Goal: Navigation & Orientation: Find specific page/section

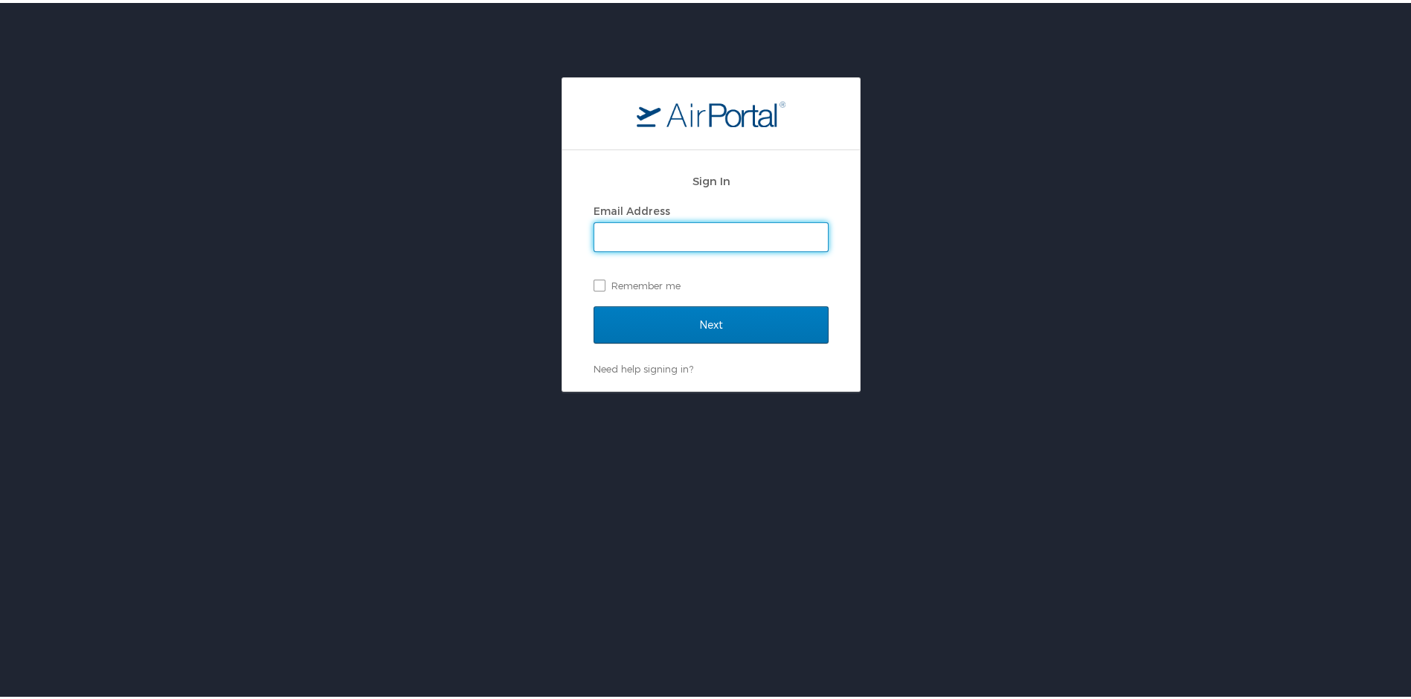
click at [718, 236] on input "Email Address" at bounding box center [711, 234] width 234 height 28
type input "cynthia.cardoza.ctr@spaceforce.mil"
click at [599, 288] on label "Remember me" at bounding box center [710, 282] width 235 height 22
click at [599, 286] on input "Remember me" at bounding box center [598, 282] width 10 height 10
checkbox input "true"
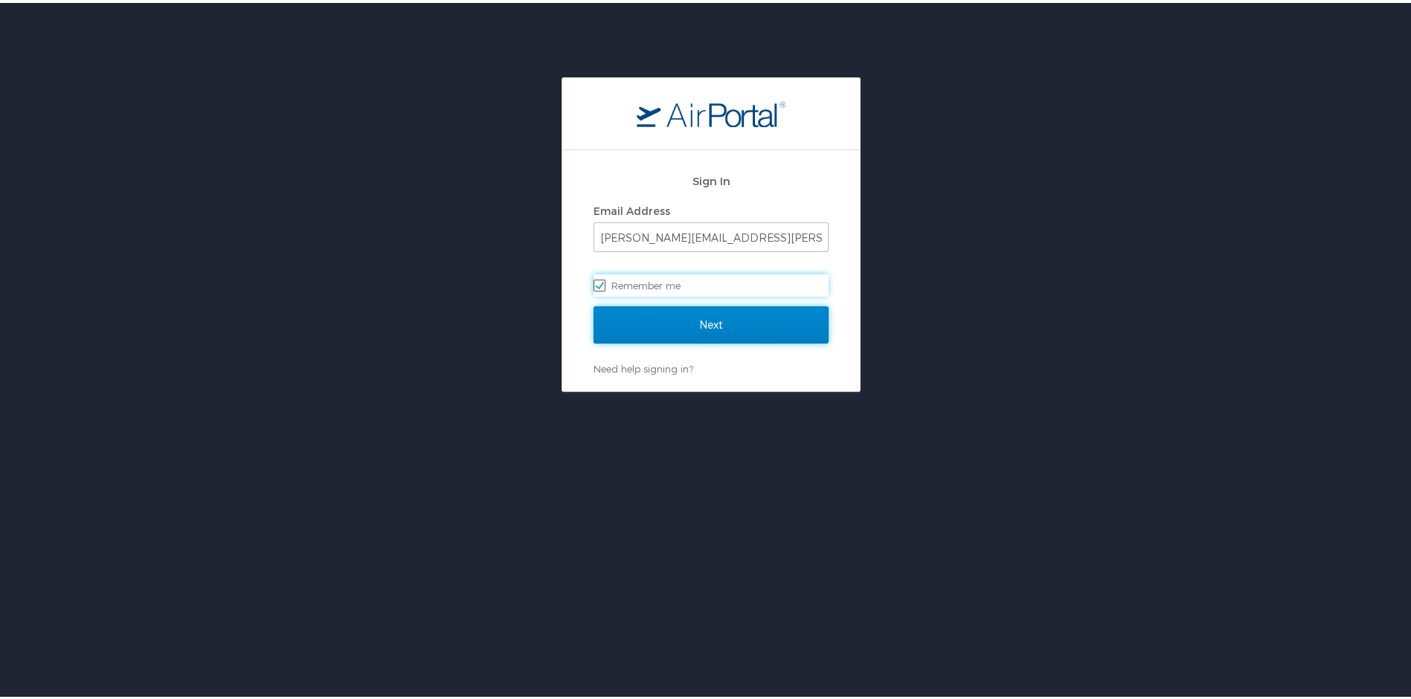
click at [669, 321] on input "Next" at bounding box center [710, 321] width 235 height 37
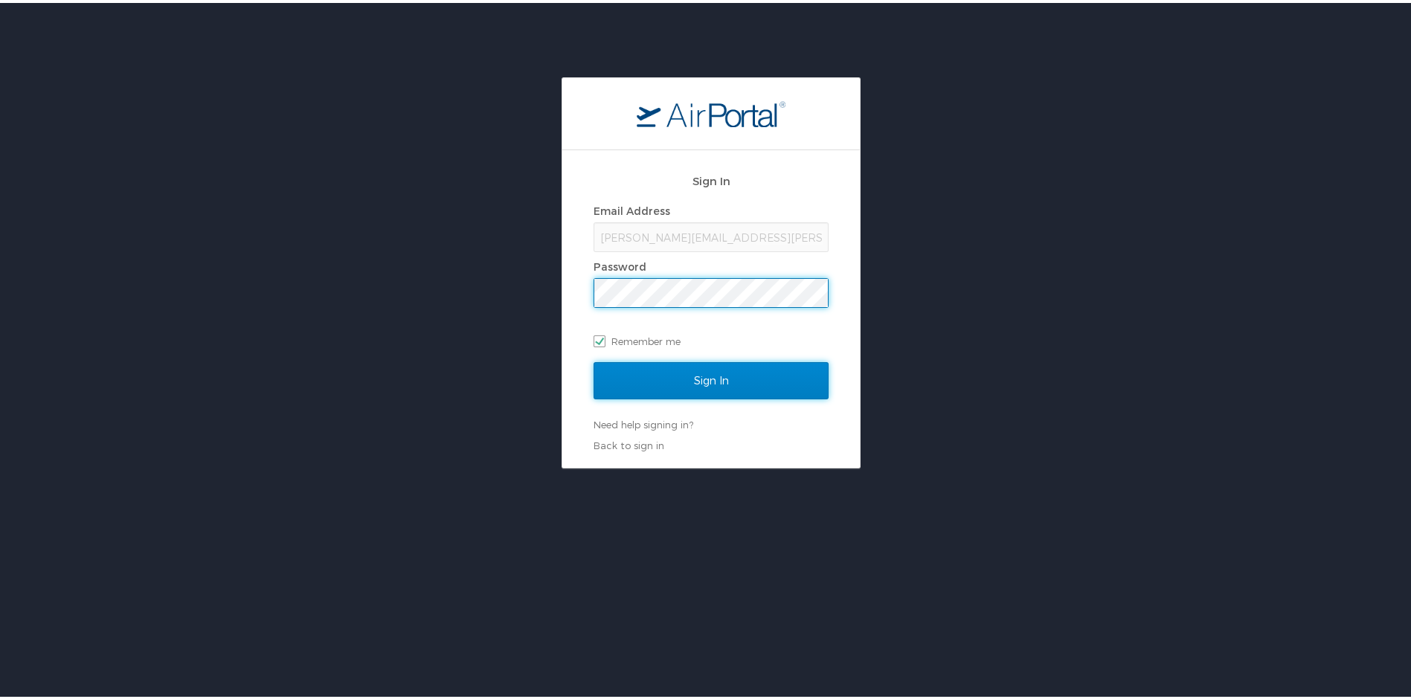
click at [712, 371] on input "Sign In" at bounding box center [710, 377] width 235 height 37
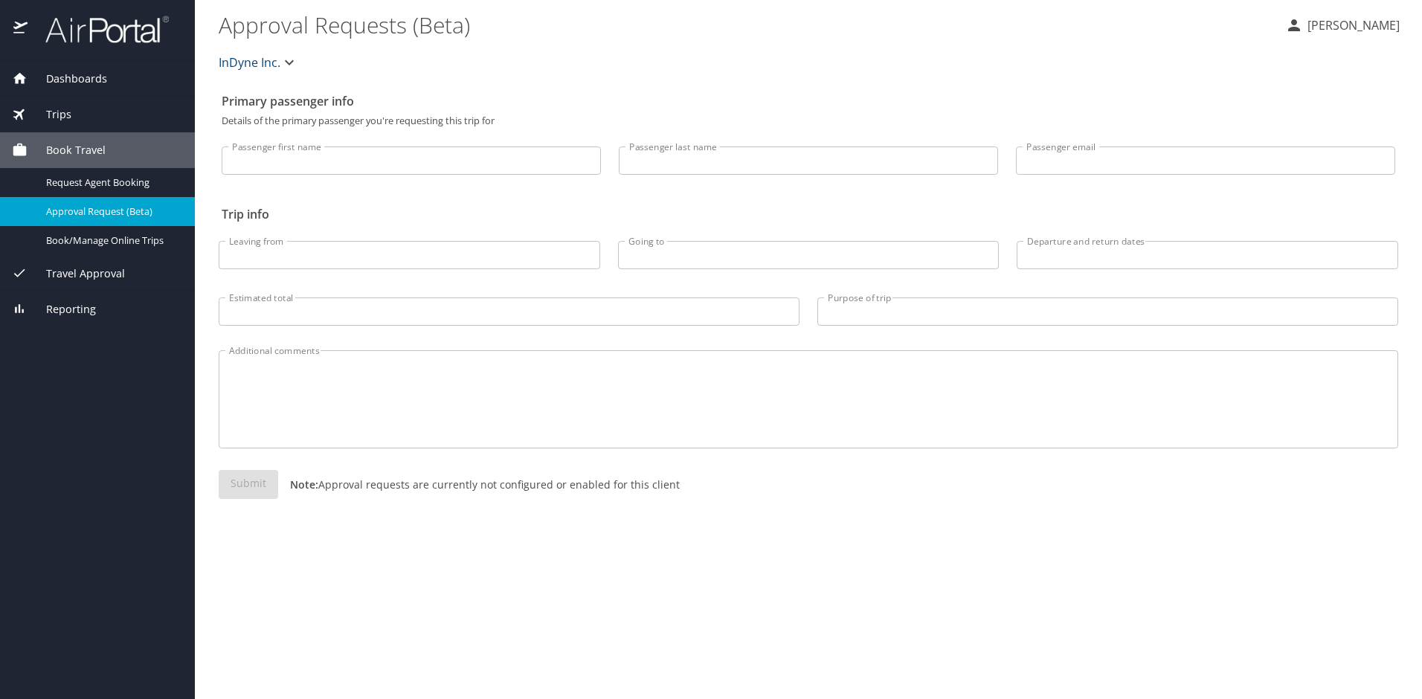
click at [78, 110] on div "Trips" at bounding box center [97, 114] width 171 height 16
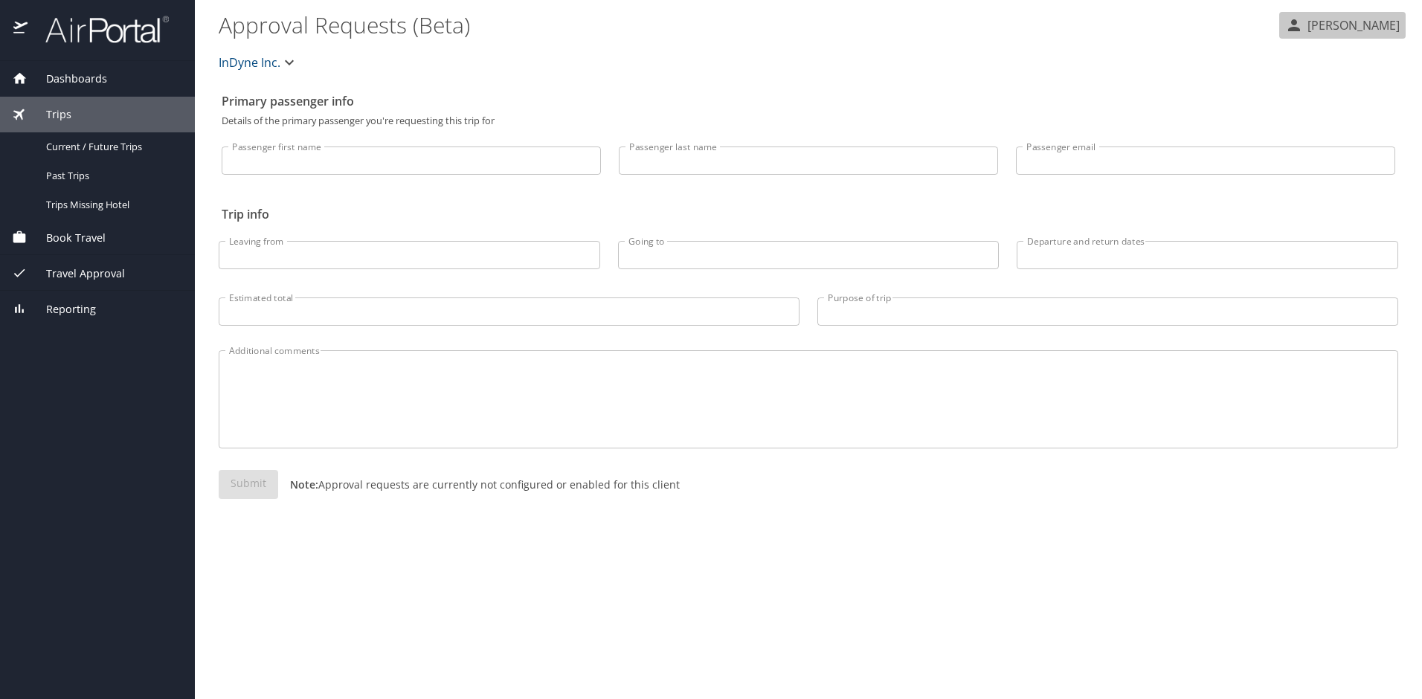
click at [1359, 28] on p "Cynthia Cardoza" at bounding box center [1351, 25] width 97 height 18
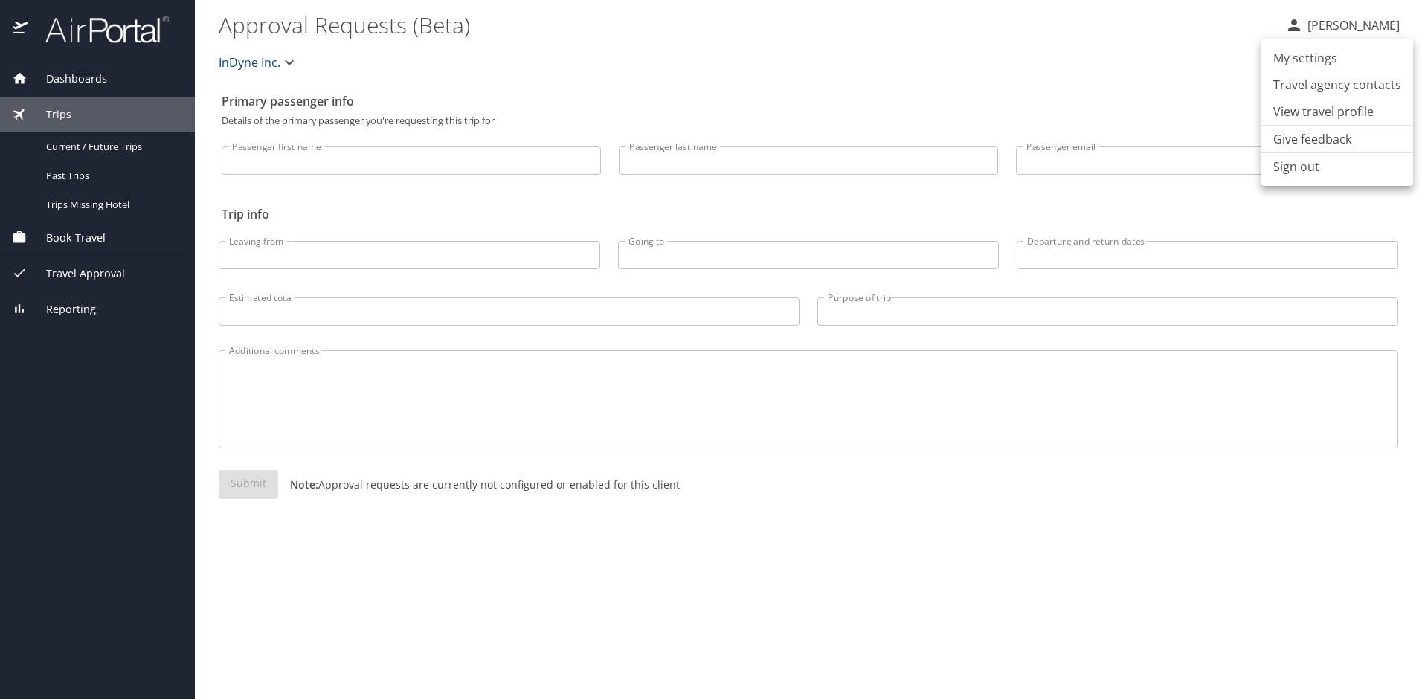
click at [948, 35] on div at bounding box center [711, 349] width 1422 height 699
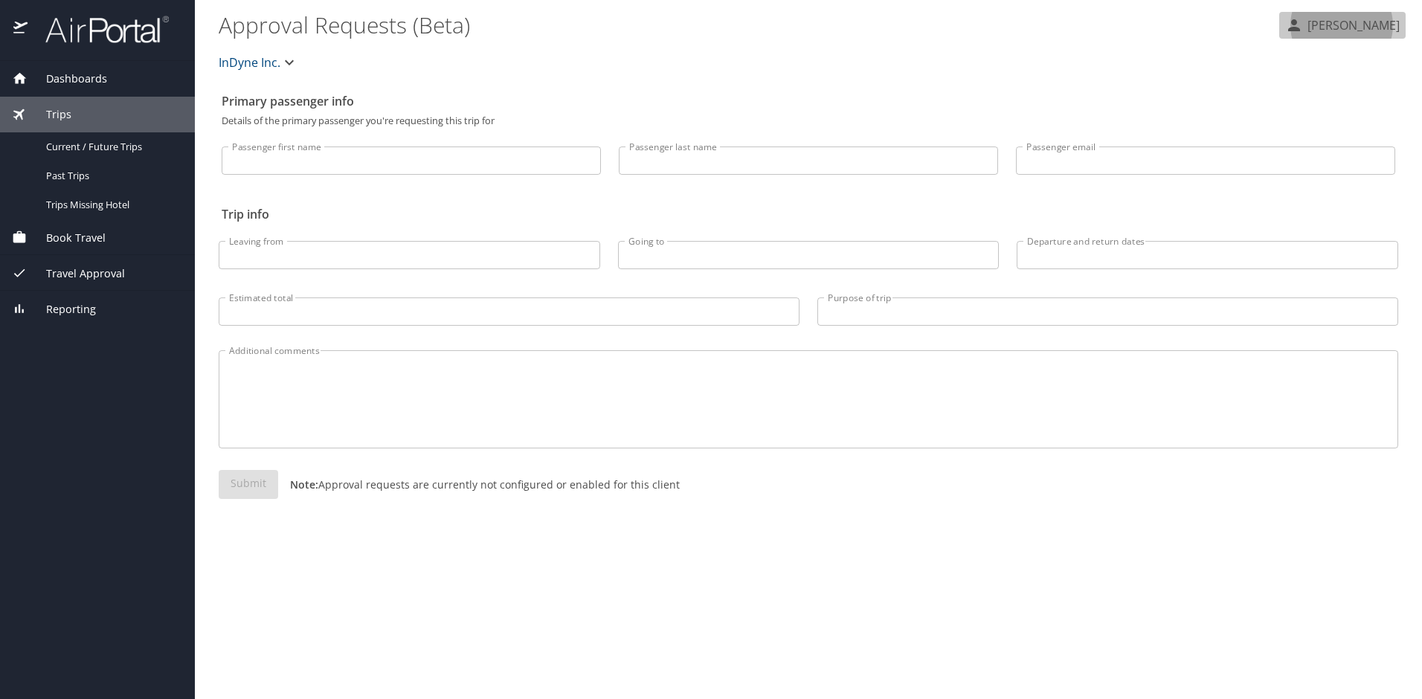
click at [1363, 22] on p "Cynthia Cardoza" at bounding box center [1351, 25] width 97 height 18
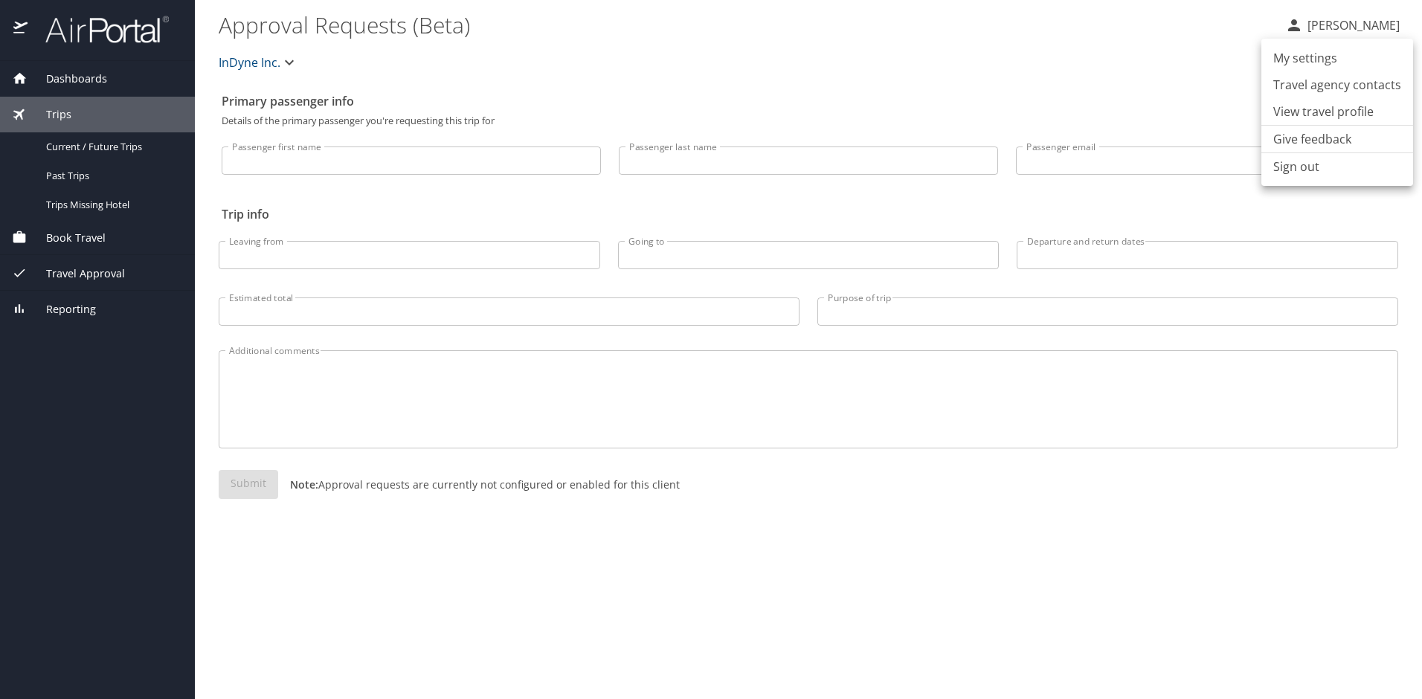
click at [1307, 58] on li "My settings" at bounding box center [1337, 58] width 152 height 27
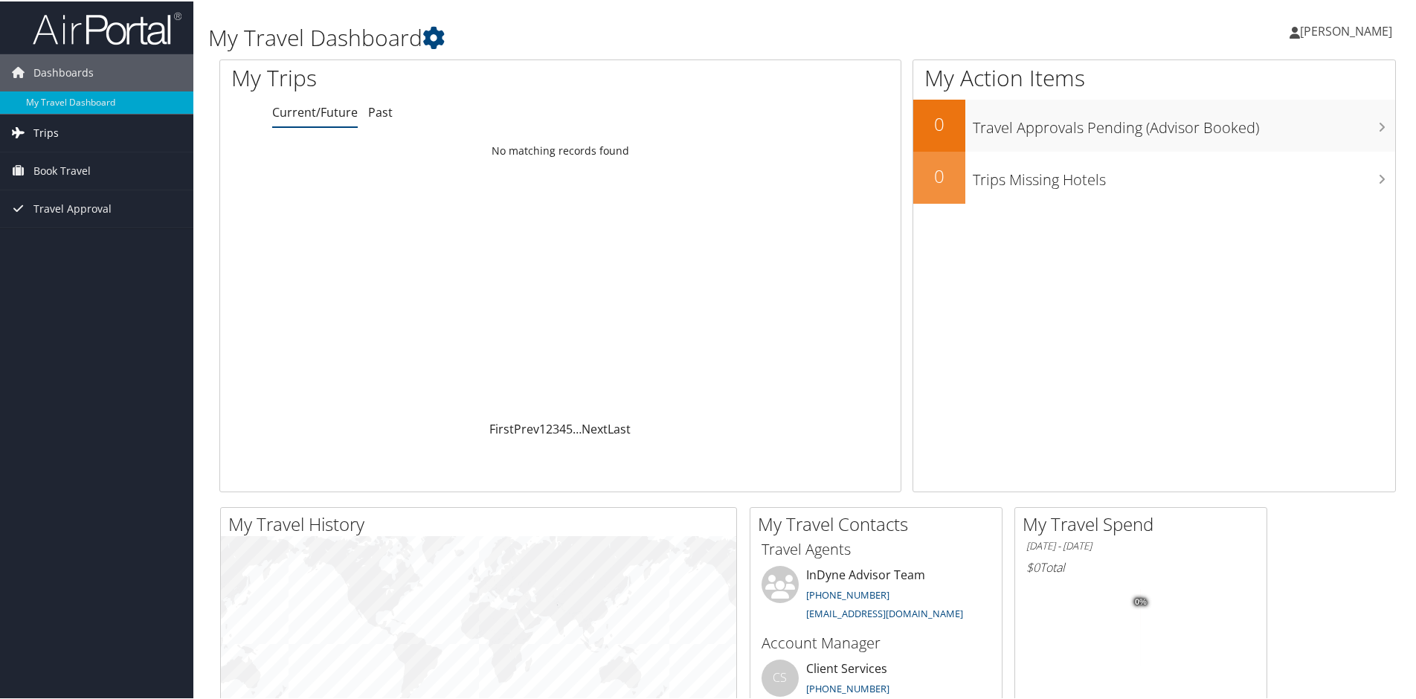
click at [56, 129] on span "Trips" at bounding box center [45, 131] width 25 height 37
click at [62, 234] on span "Book Travel" at bounding box center [61, 236] width 57 height 37
click at [46, 608] on div "Dashboards My Travel Dashboard Trips Current/Future Trips Past Trips Trips Miss…" at bounding box center [711, 562] width 1422 height 1124
